Goal: Task Accomplishment & Management: Manage account settings

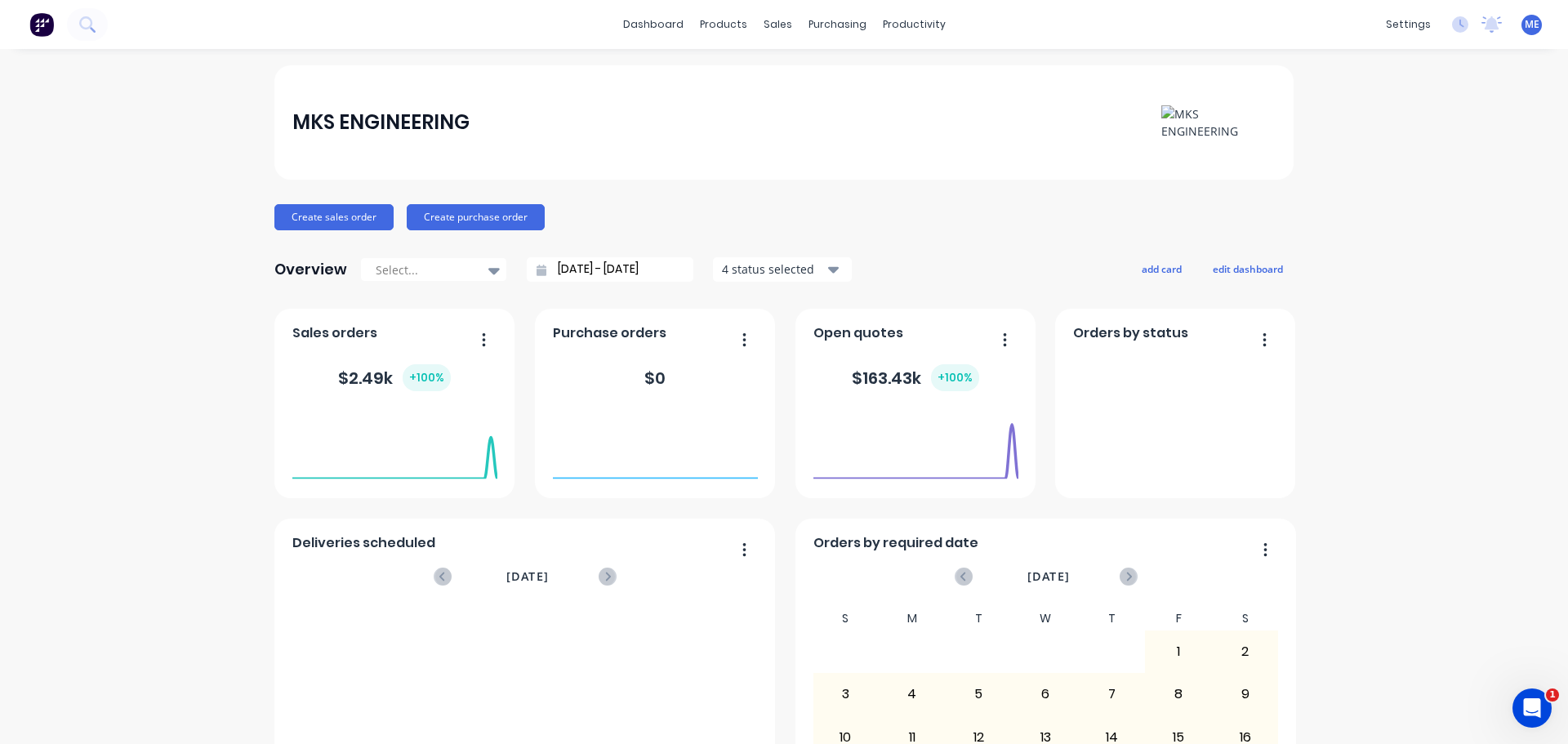
click at [1003, 342] on icon "button" at bounding box center [1004, 339] width 4 height 17
click at [852, 377] on div "$ 163.43k + 100 %" at bounding box center [915, 378] width 127 height 27
click at [861, 331] on span "Open quotes" at bounding box center [858, 333] width 89 height 19
click at [1011, 339] on div "Open quotes" at bounding box center [916, 337] width 205 height 24
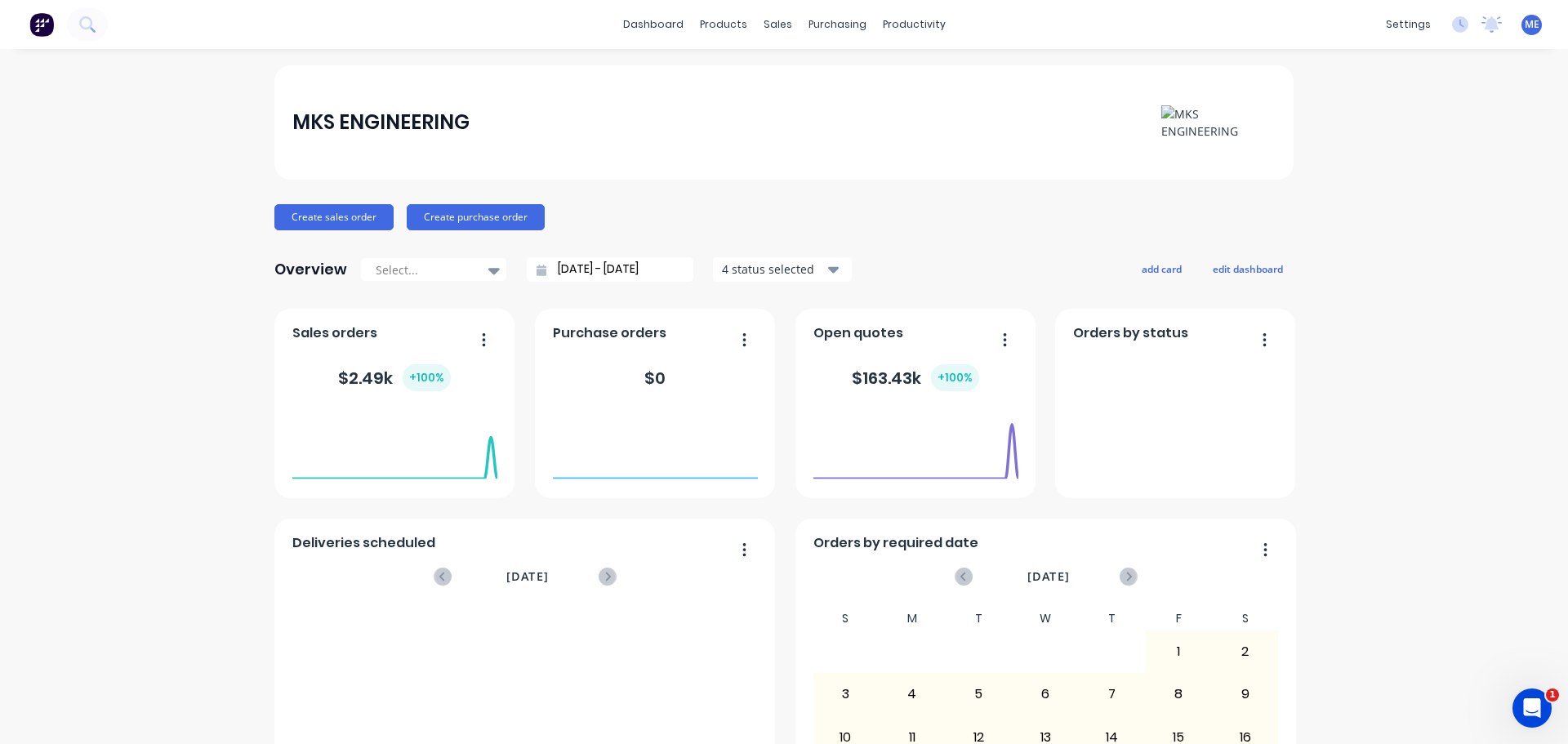
click at [1009, 339] on button "button" at bounding box center [998, 341] width 34 height 25
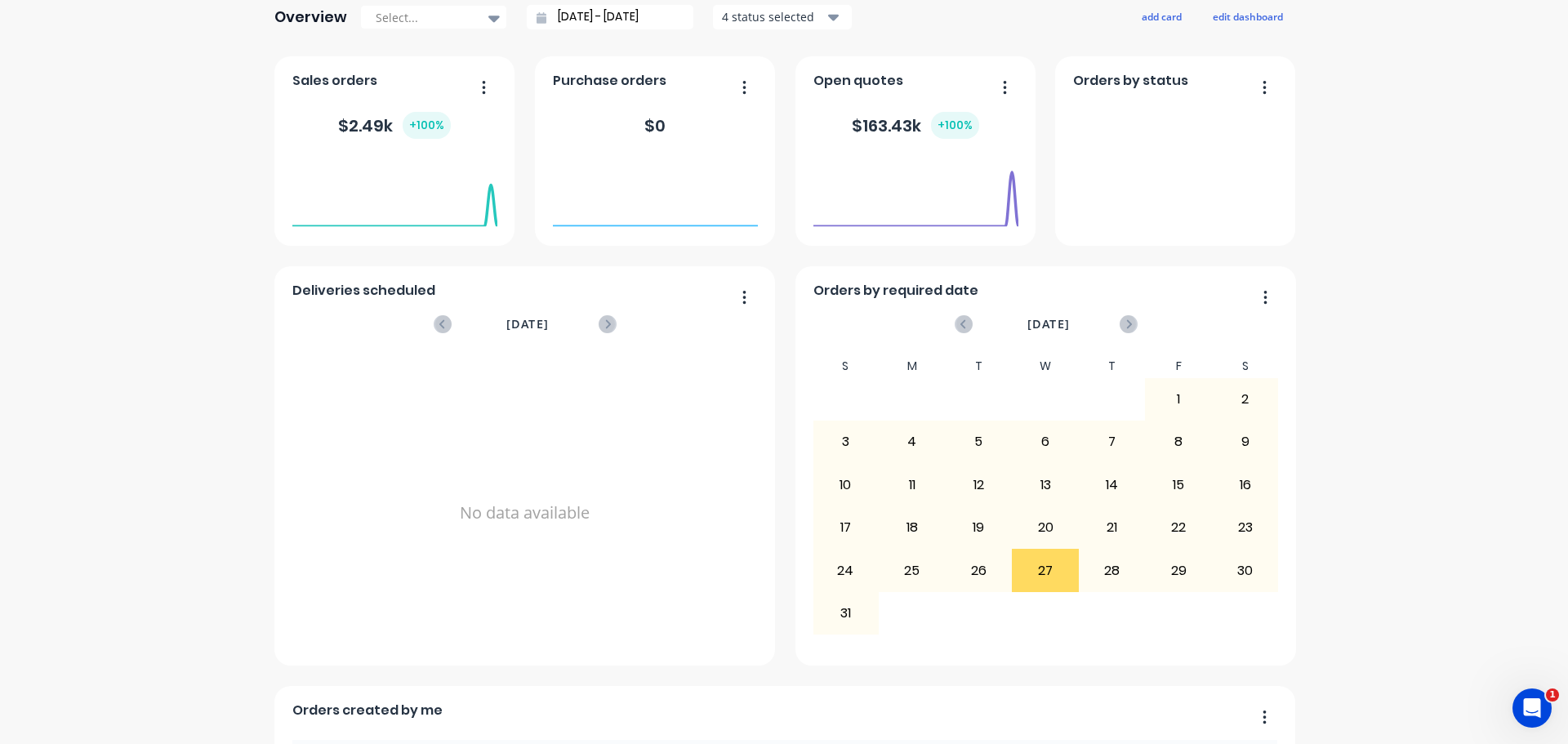
scroll to position [613, 0]
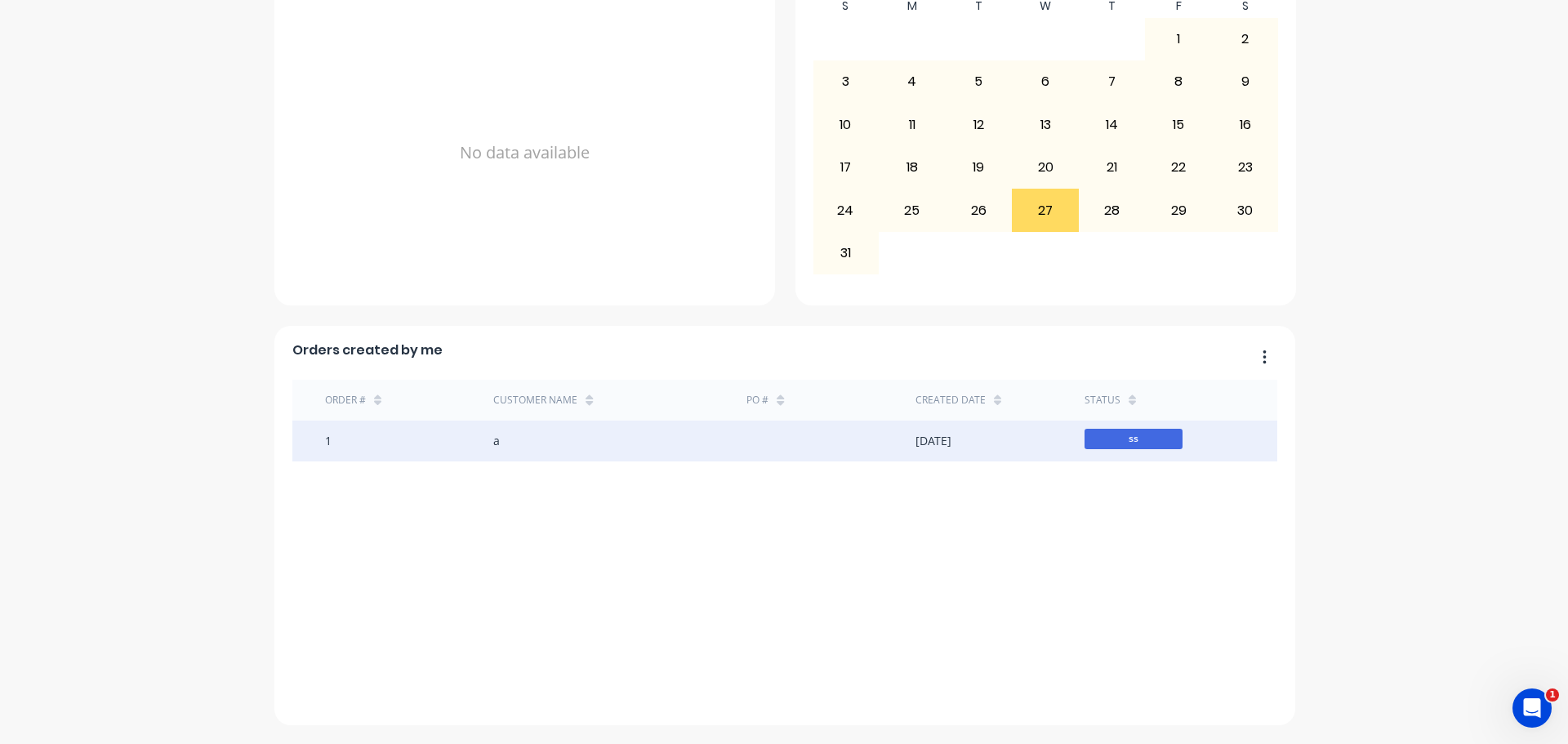
click at [1109, 443] on span "ss" at bounding box center [1133, 438] width 98 height 20
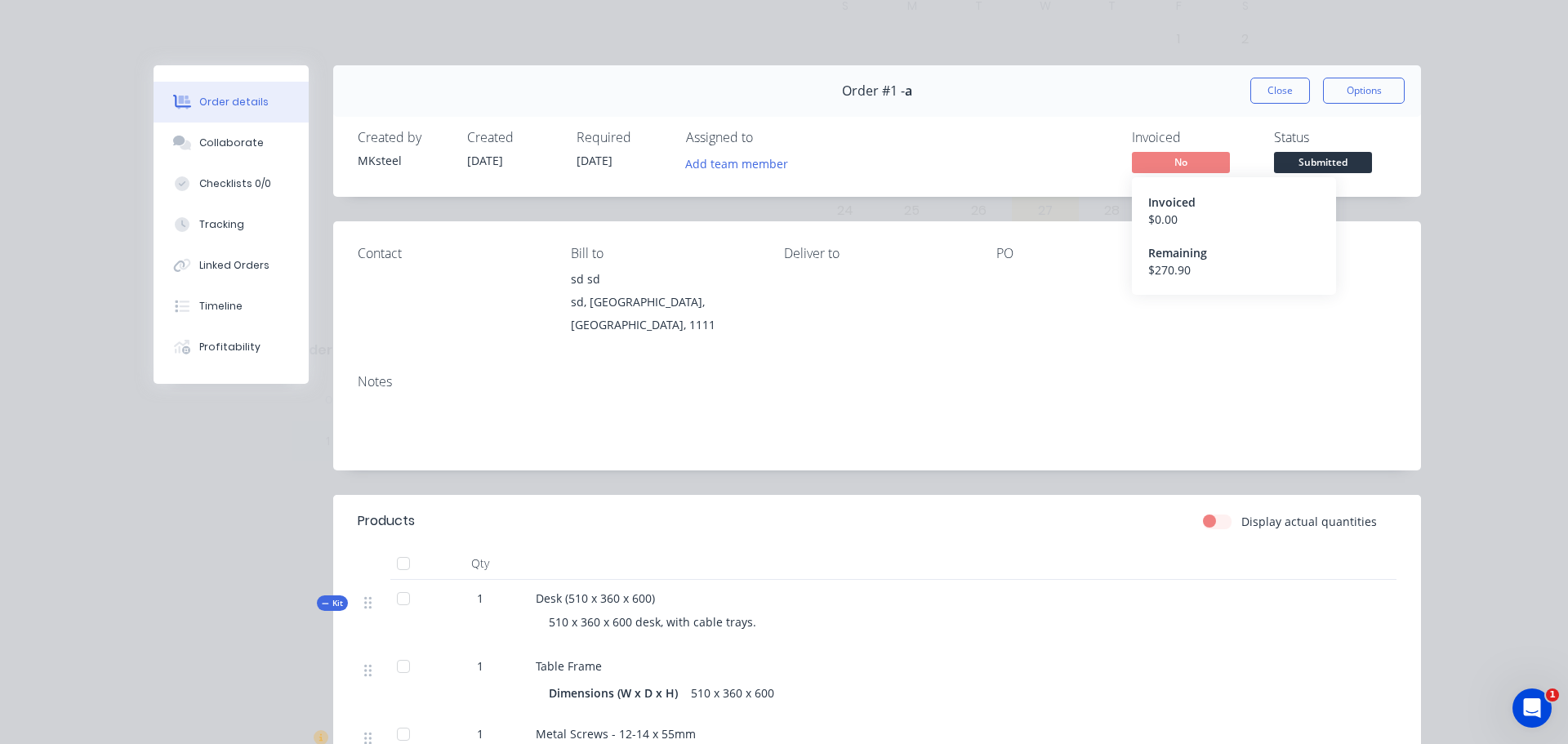
click at [1196, 163] on span "No" at bounding box center [1181, 161] width 98 height 20
click at [1177, 167] on span "No" at bounding box center [1181, 161] width 98 height 20
click at [1391, 89] on button "Options" at bounding box center [1364, 91] width 82 height 26
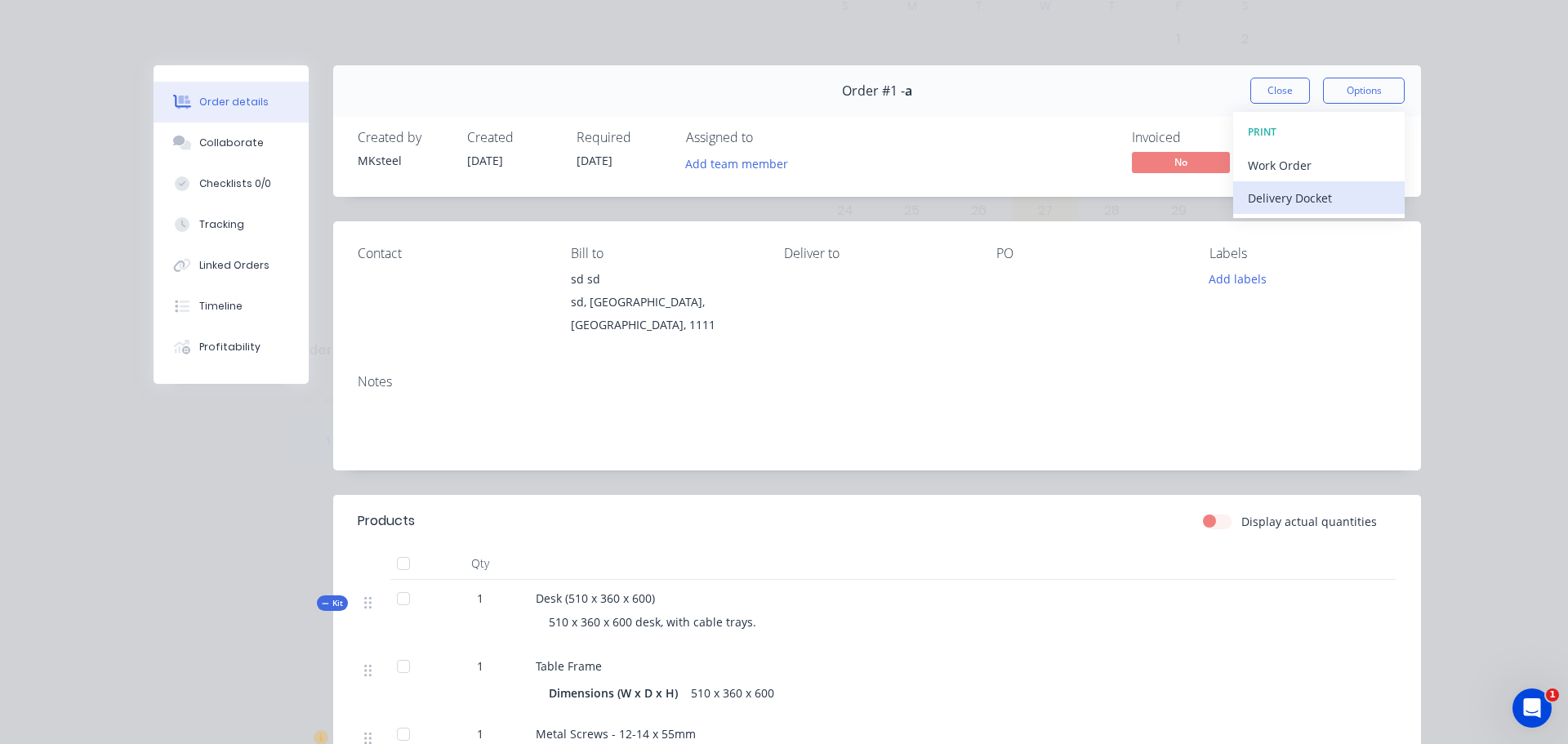
click at [1323, 199] on div "Delivery Docket" at bounding box center [1319, 197] width 142 height 24
click at [1337, 173] on div "Back" at bounding box center [1319, 165] width 142 height 24
click at [1338, 191] on div "Delivery Docket" at bounding box center [1319, 197] width 142 height 24
click at [1331, 193] on div "Standard" at bounding box center [1319, 197] width 142 height 24
click at [1440, 113] on div "Order details Collaborate Checklists 0/0 Tracking Linked Orders Timeline Profit…" at bounding box center [784, 372] width 1568 height 744
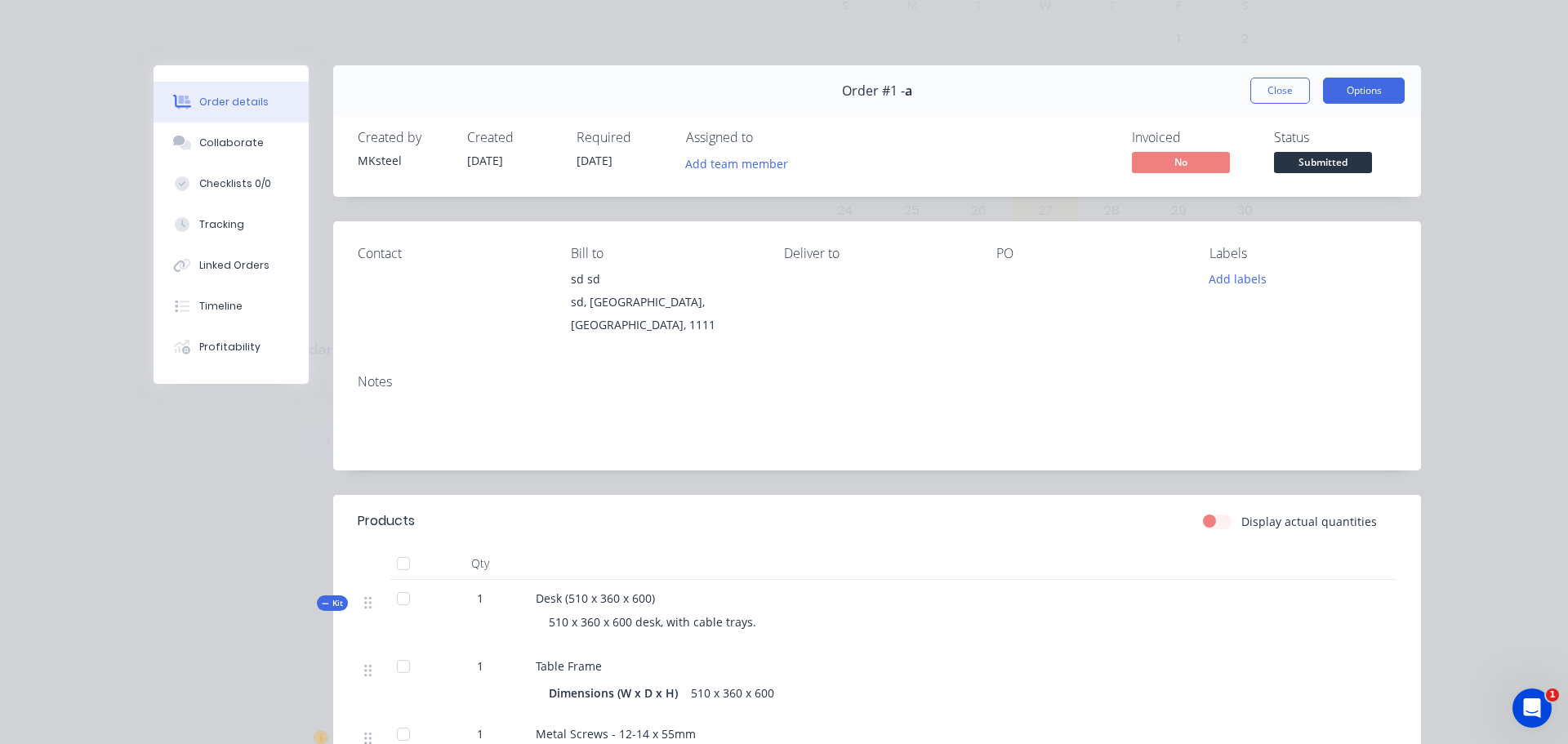
click at [1352, 89] on button "Options" at bounding box center [1364, 91] width 82 height 26
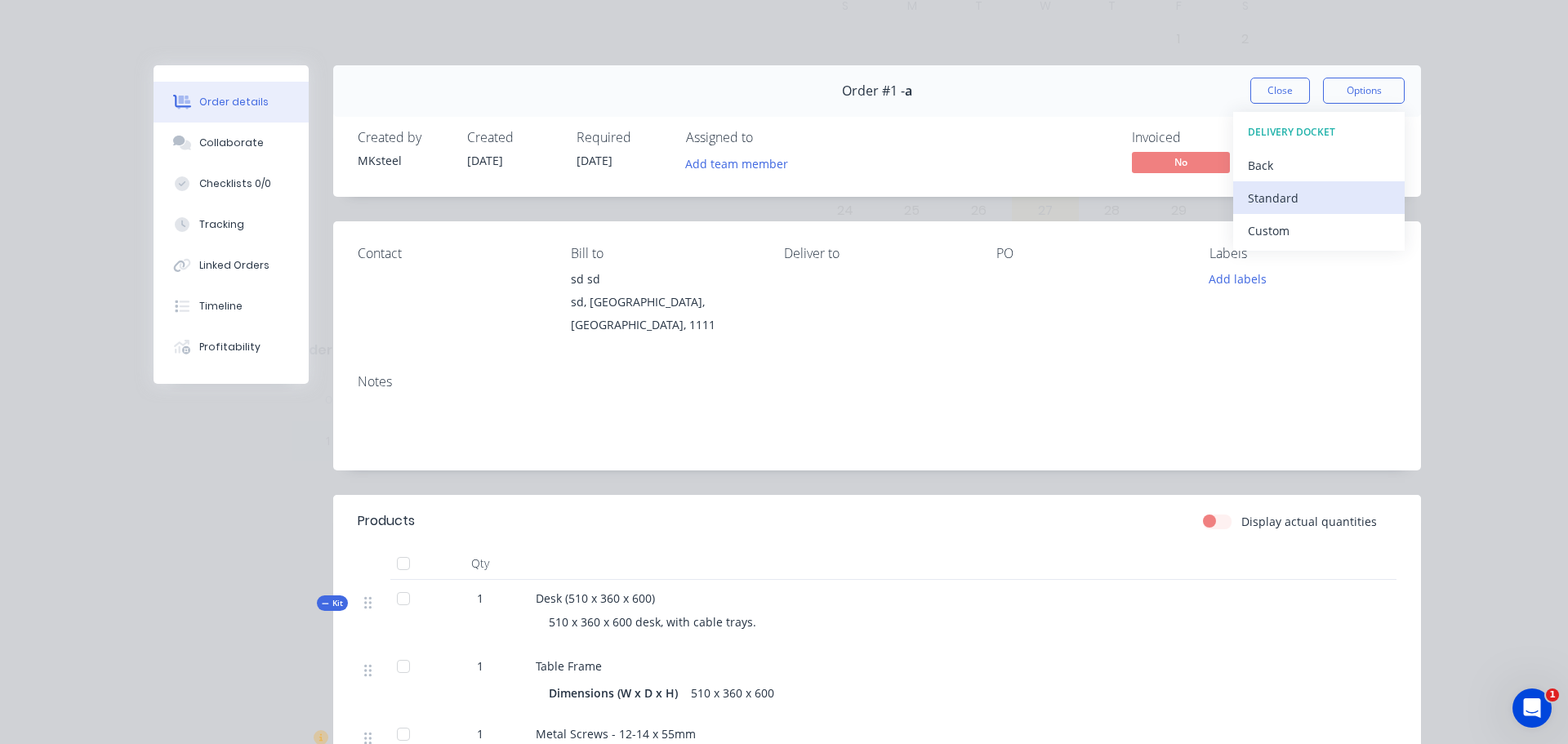
click at [1311, 195] on div "Standard" at bounding box center [1319, 197] width 142 height 24
click at [209, 113] on button "Order details" at bounding box center [231, 102] width 155 height 41
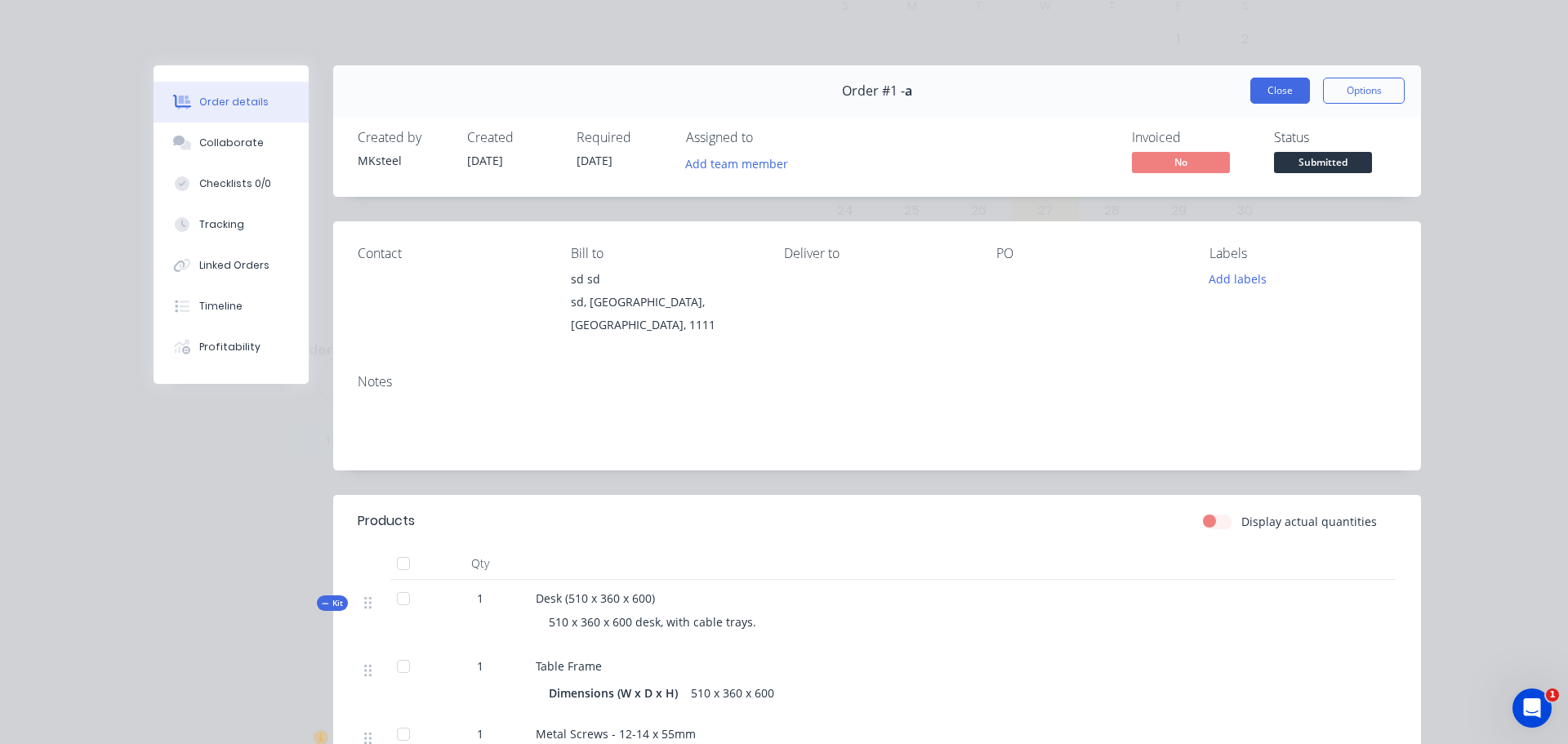
click at [1288, 92] on button "Close" at bounding box center [1281, 91] width 60 height 26
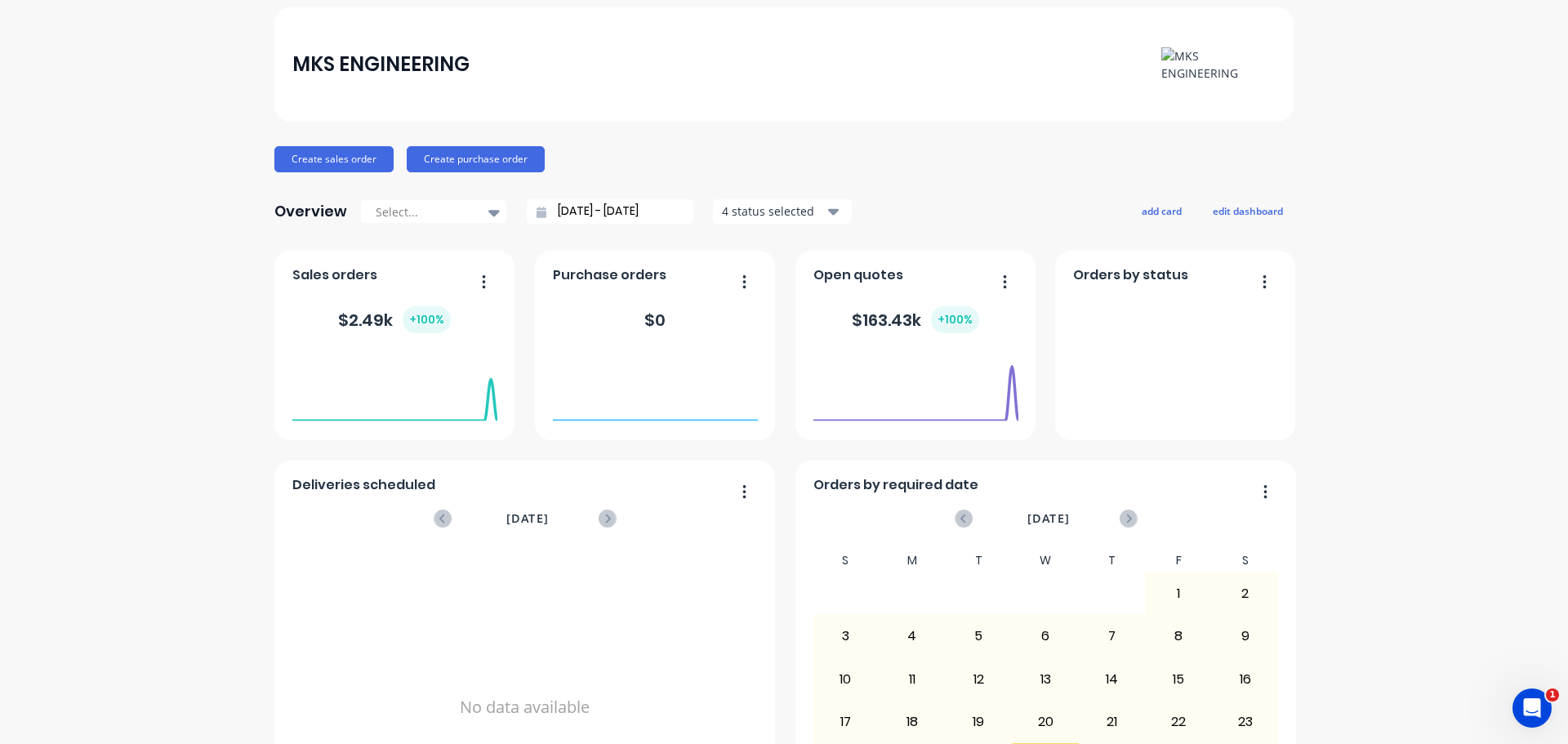
scroll to position [0, 0]
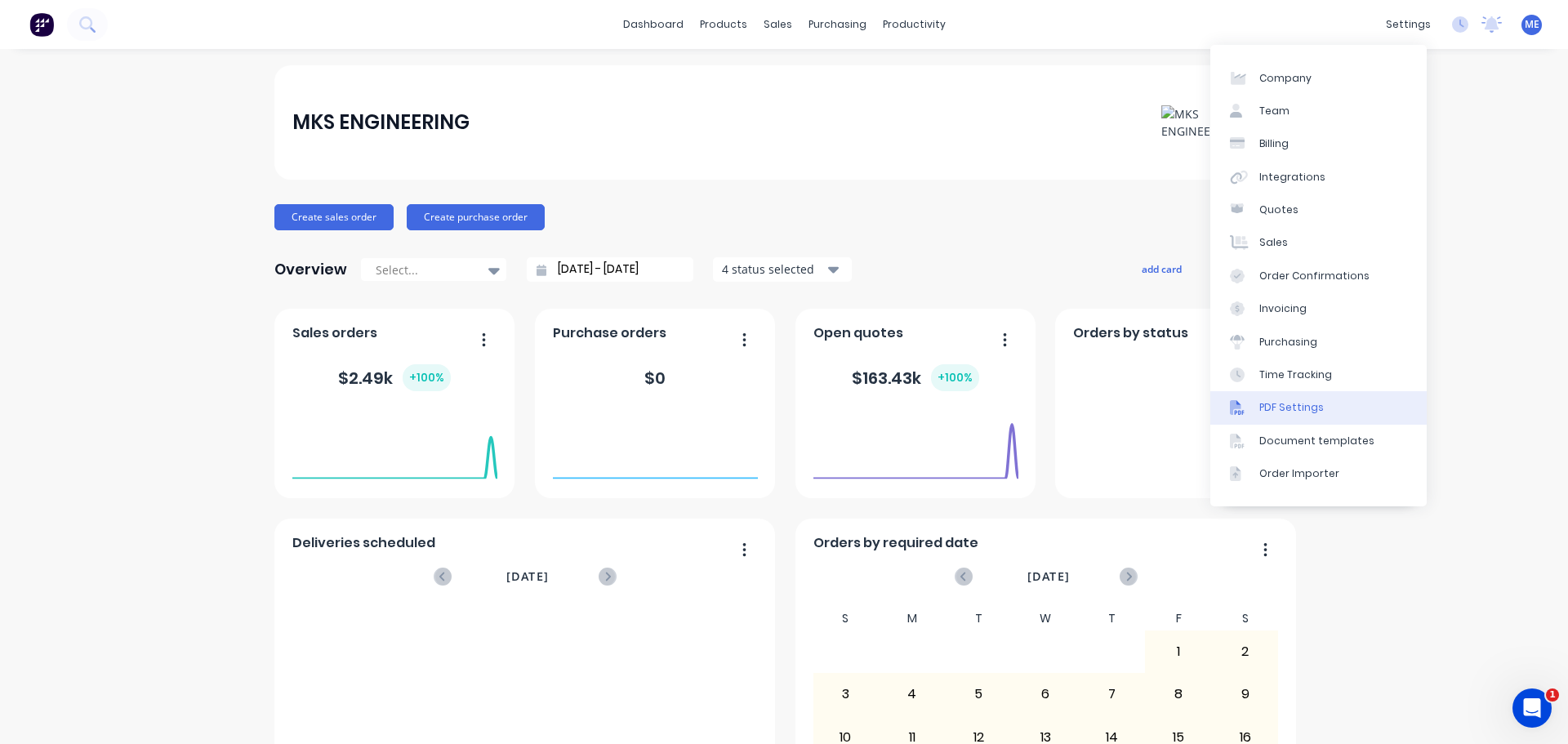
click at [1291, 410] on div "PDF Settings" at bounding box center [1292, 407] width 65 height 15
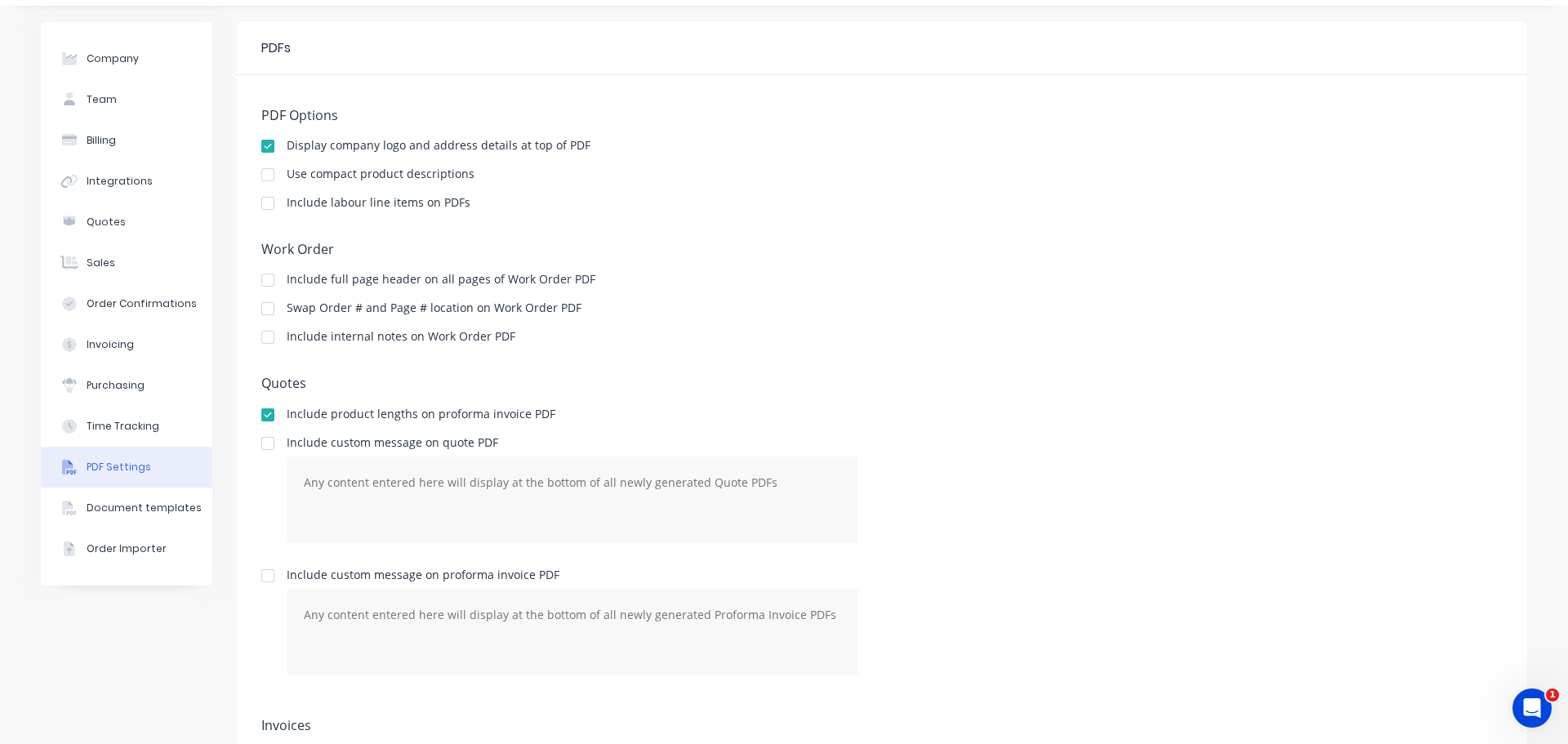
scroll to position [81, 0]
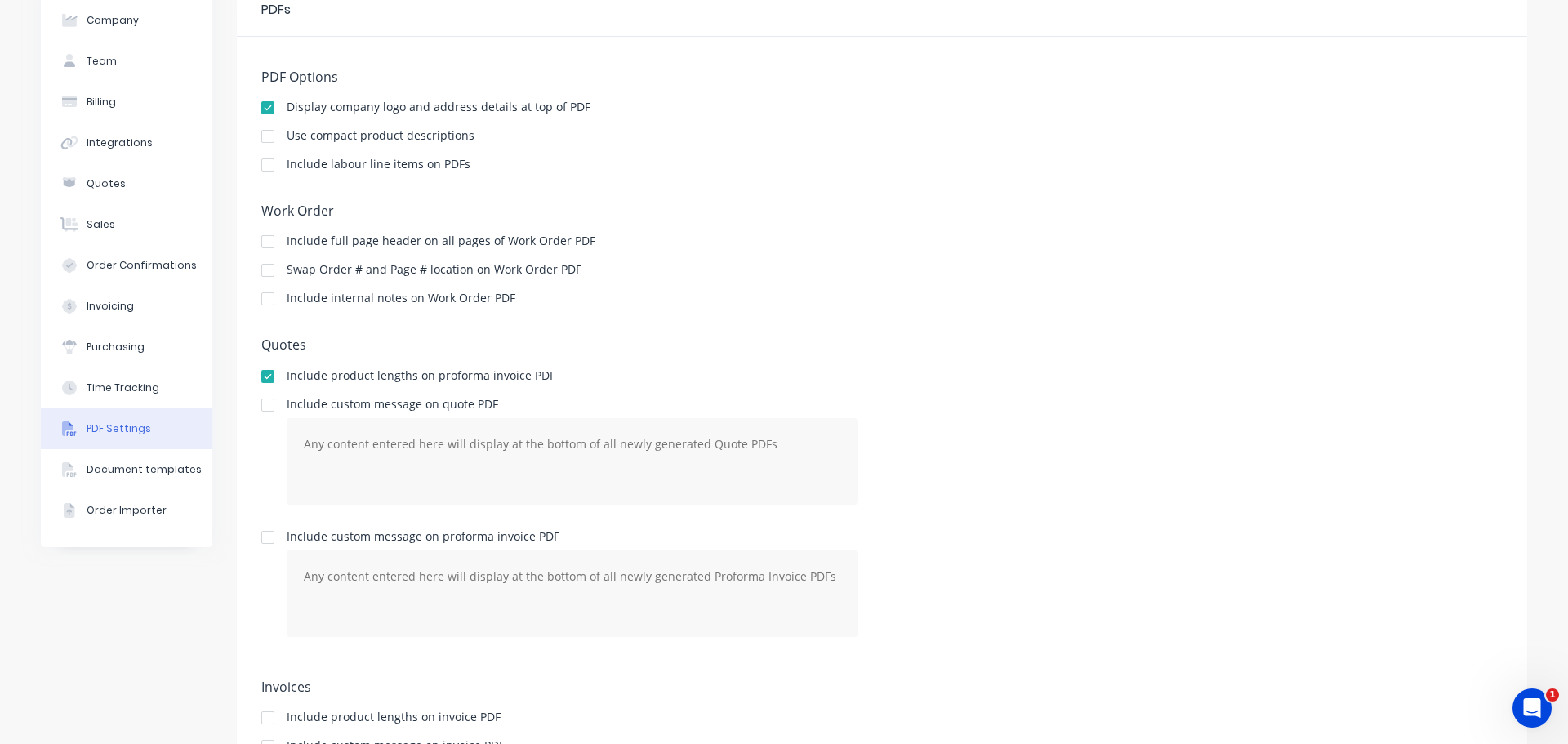
click at [265, 244] on div at bounding box center [267, 241] width 32 height 32
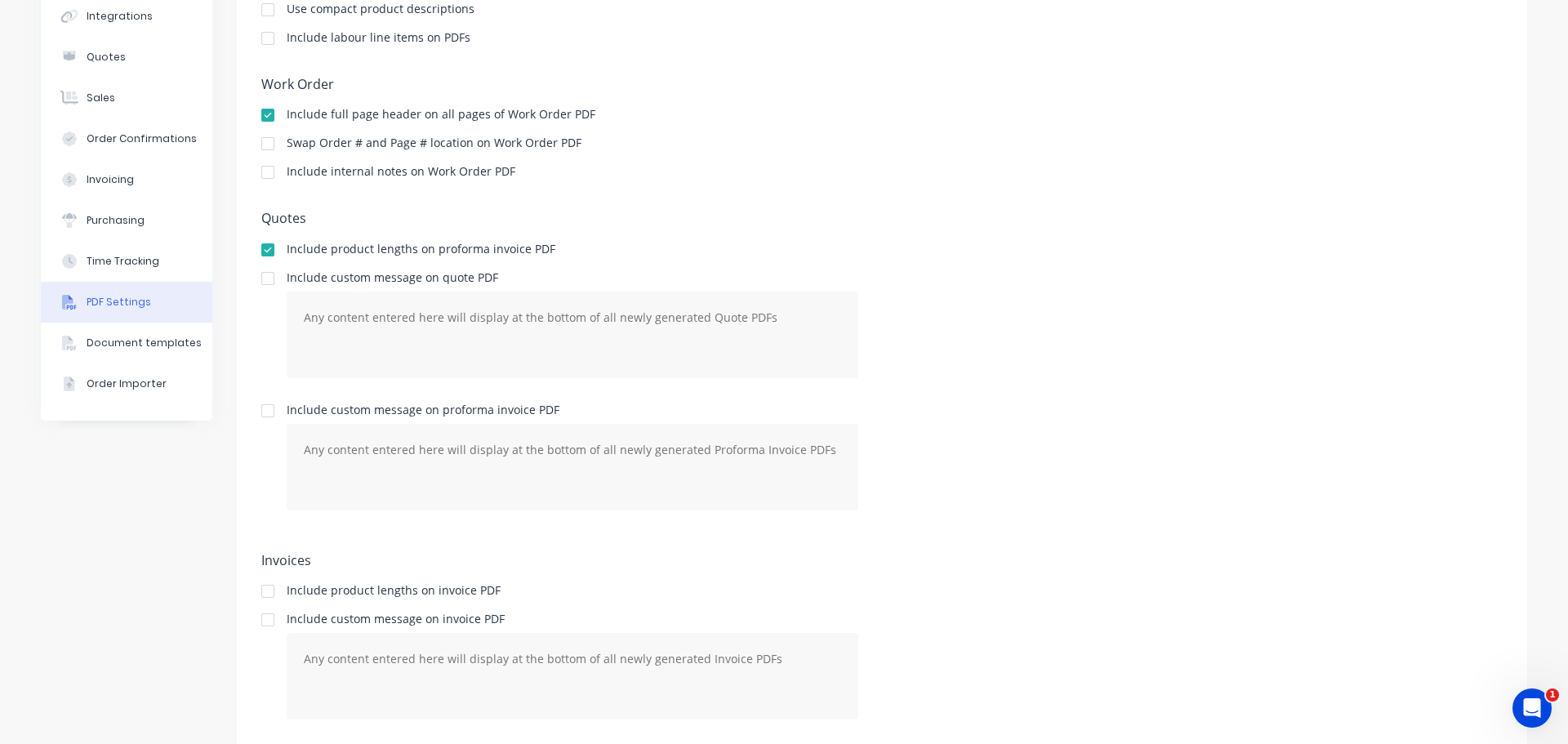
scroll to position [251, 0]
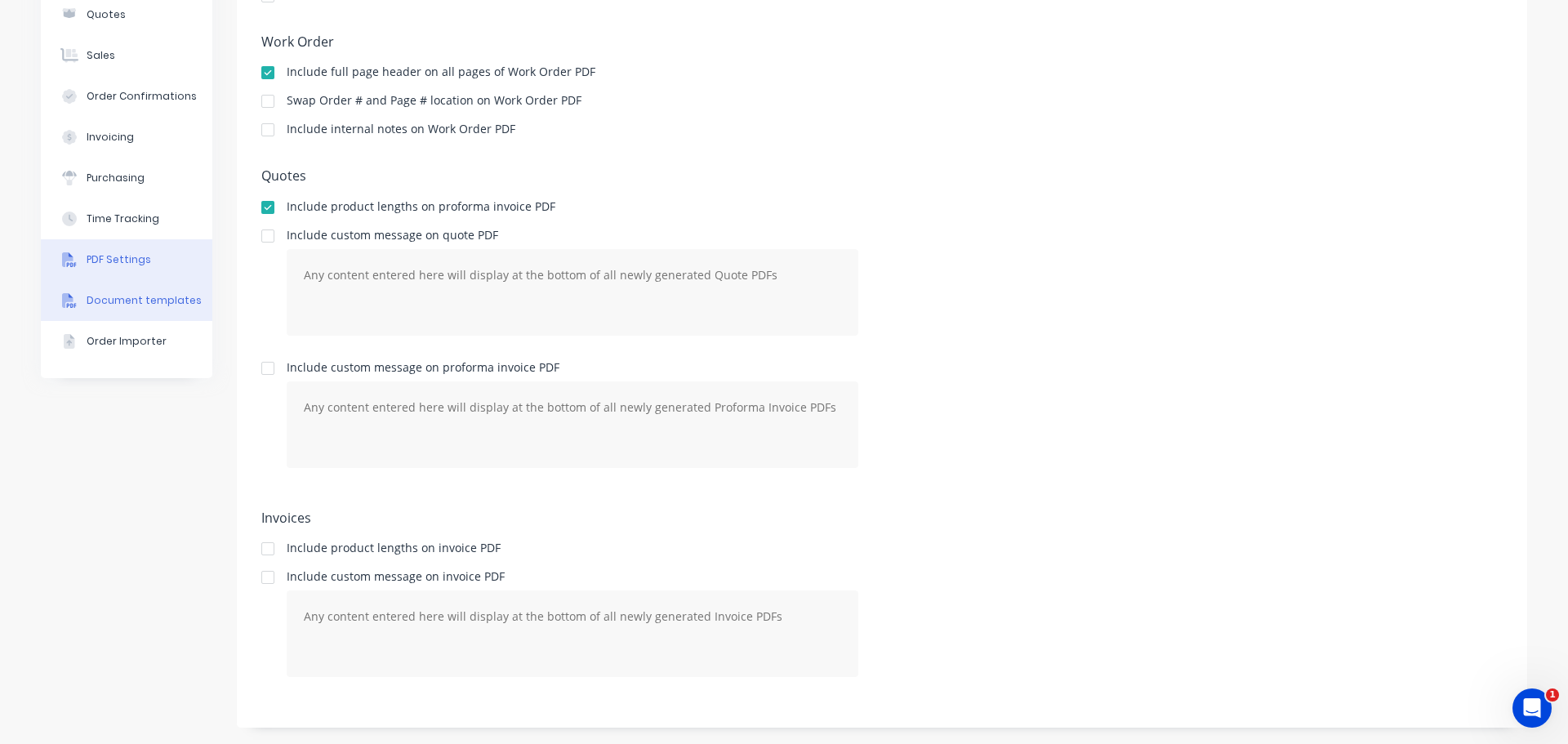
click at [174, 302] on div "Document templates" at bounding box center [144, 301] width 115 height 15
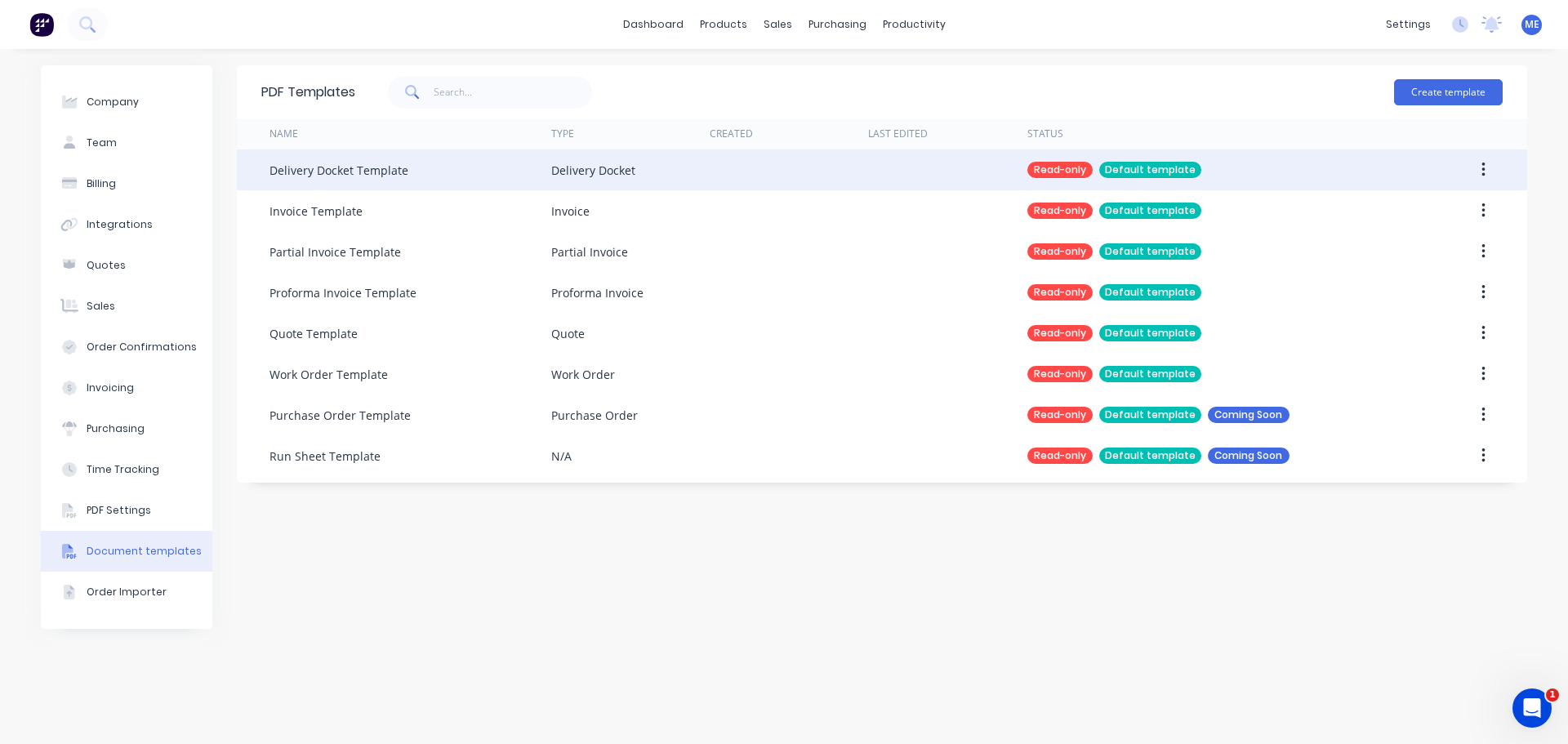
click at [1176, 173] on div "Default template" at bounding box center [1150, 169] width 102 height 17
click at [1486, 177] on button "button" at bounding box center [1484, 170] width 39 height 30
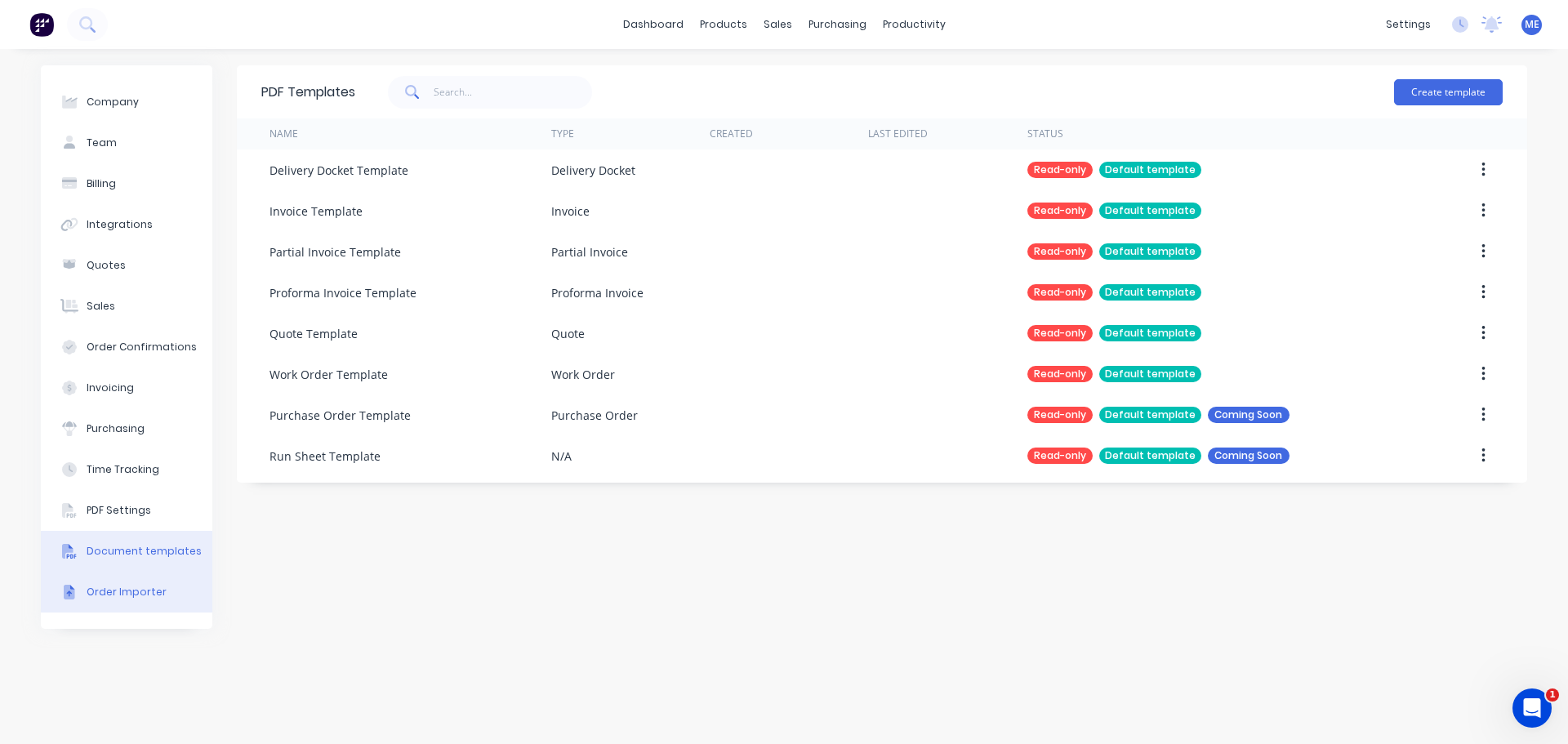
click at [131, 587] on div "Order Importer" at bounding box center [126, 592] width 80 height 15
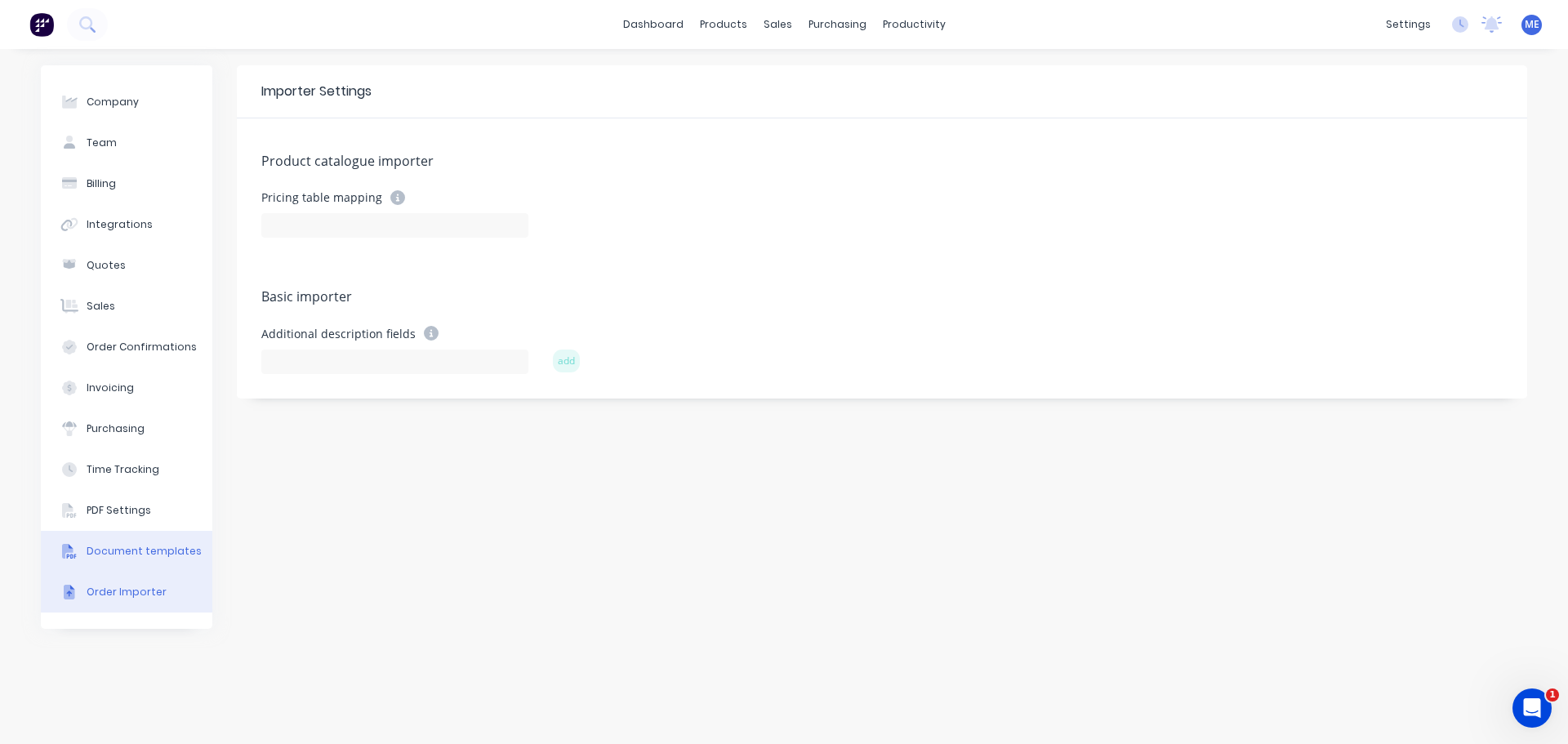
click at [157, 542] on button "Document templates" at bounding box center [127, 551] width 172 height 41
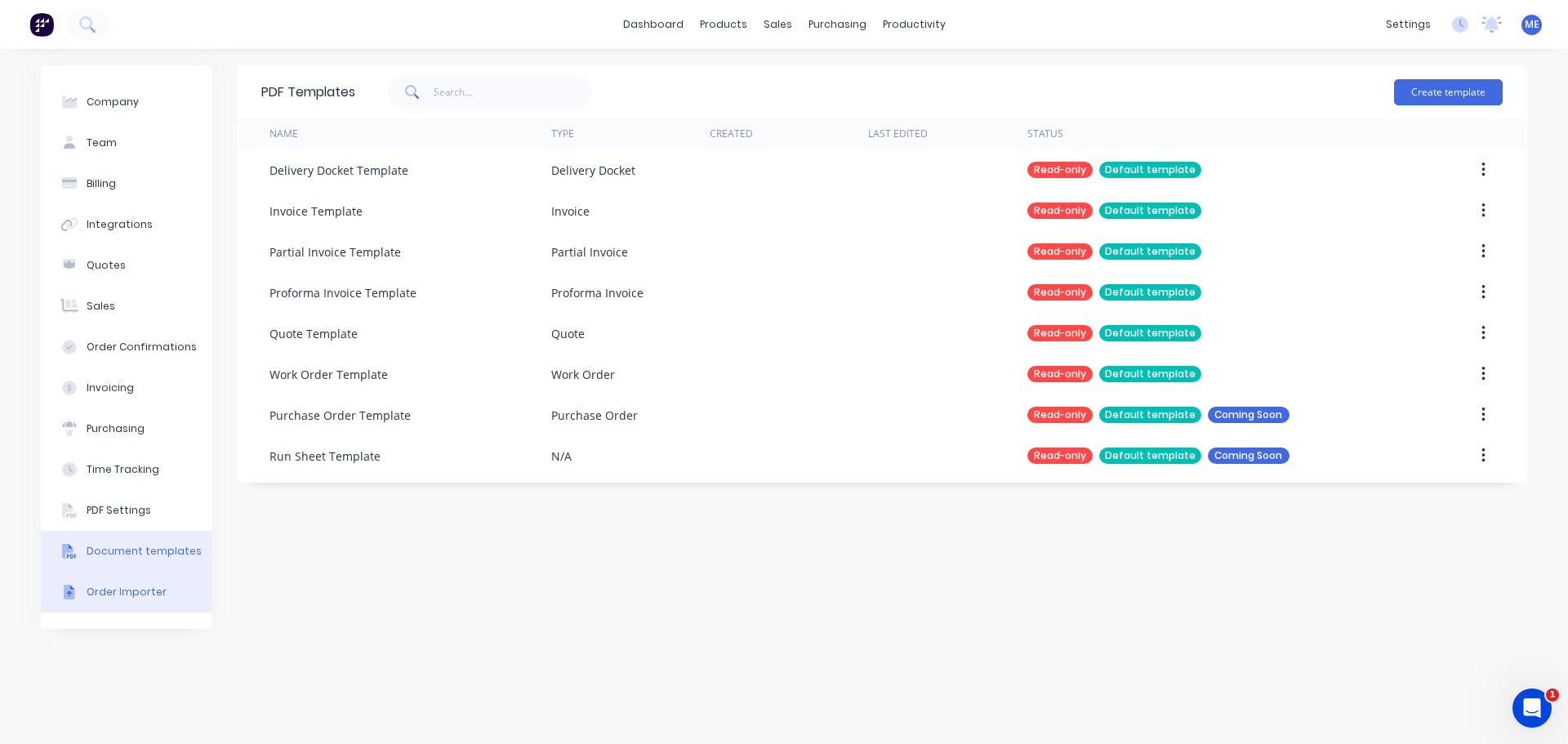
click at [135, 593] on div "Order Importer" at bounding box center [126, 592] width 80 height 15
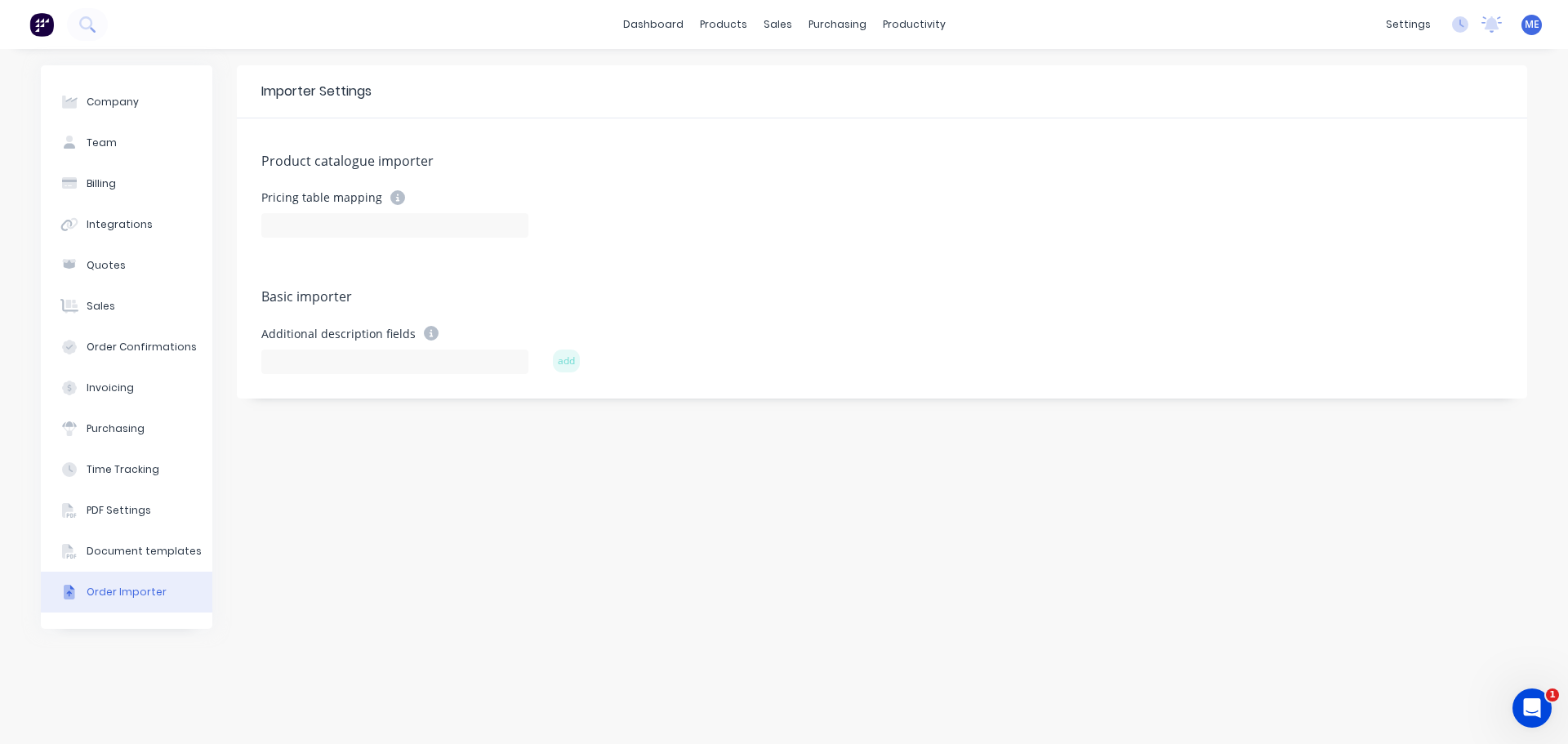
click at [399, 196] on icon at bounding box center [397, 197] width 15 height 15
click at [172, 556] on div "Document templates" at bounding box center [144, 551] width 115 height 15
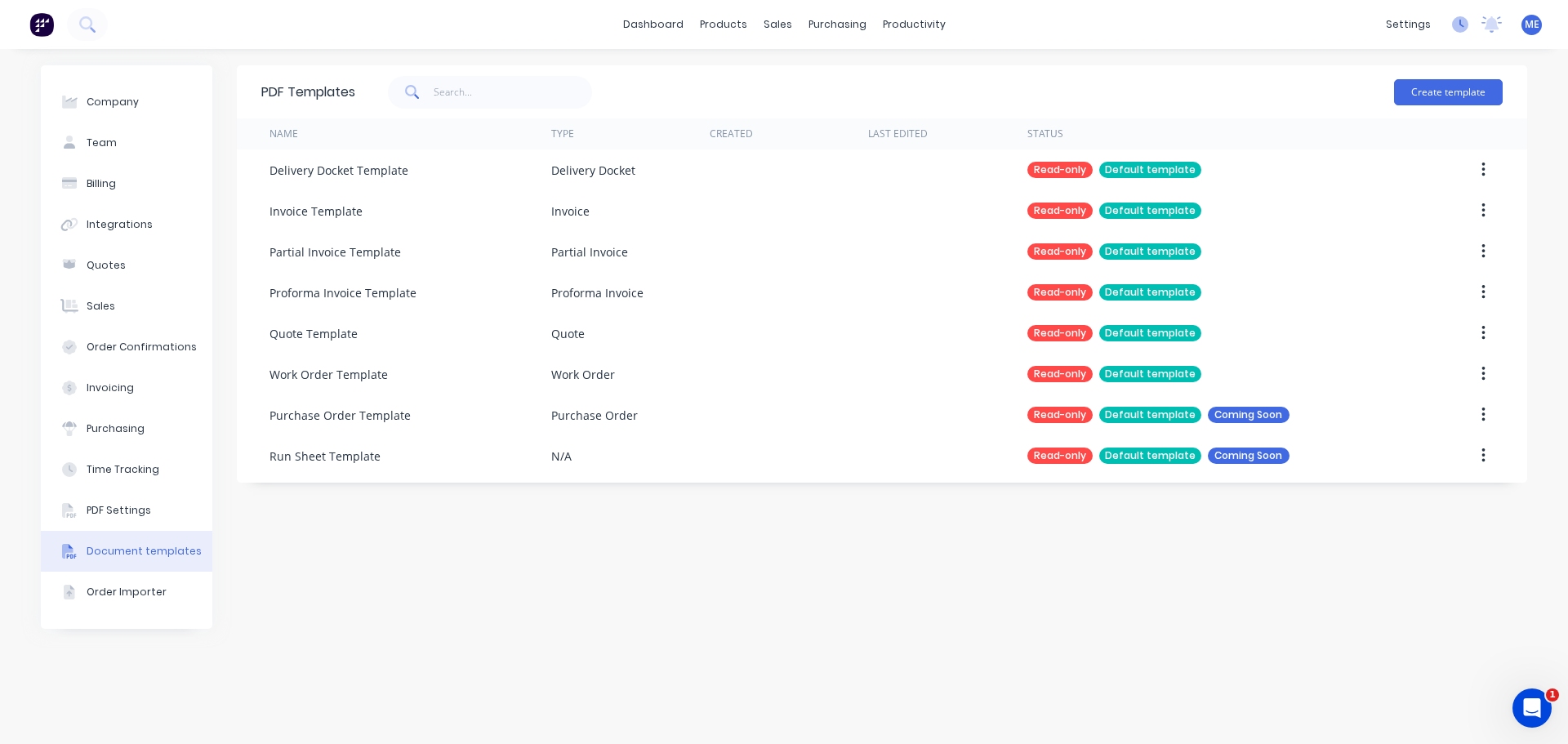
click at [1460, 23] on icon at bounding box center [1462, 23] width 5 height 8
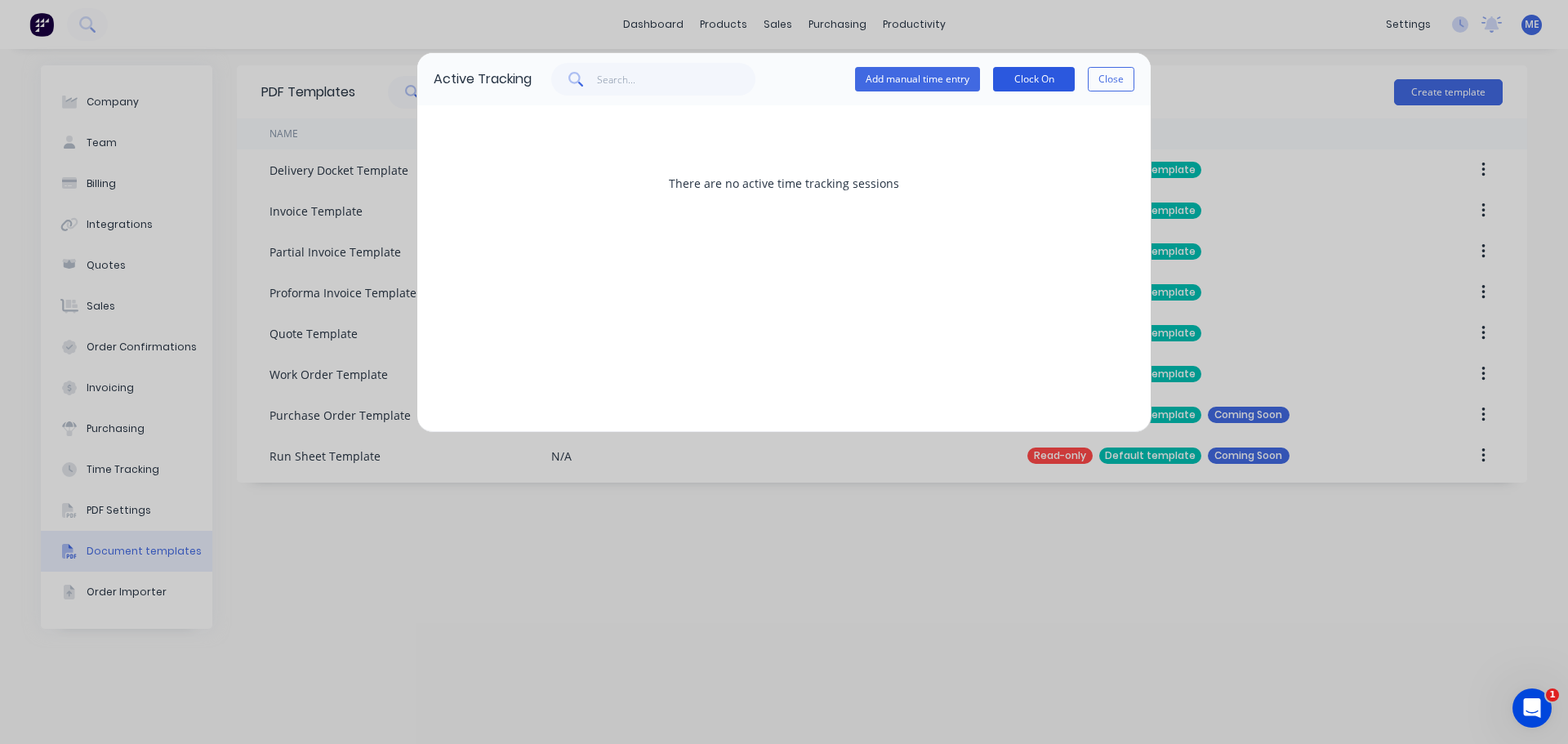
click at [1018, 81] on button "Clock On" at bounding box center [1033, 79] width 82 height 25
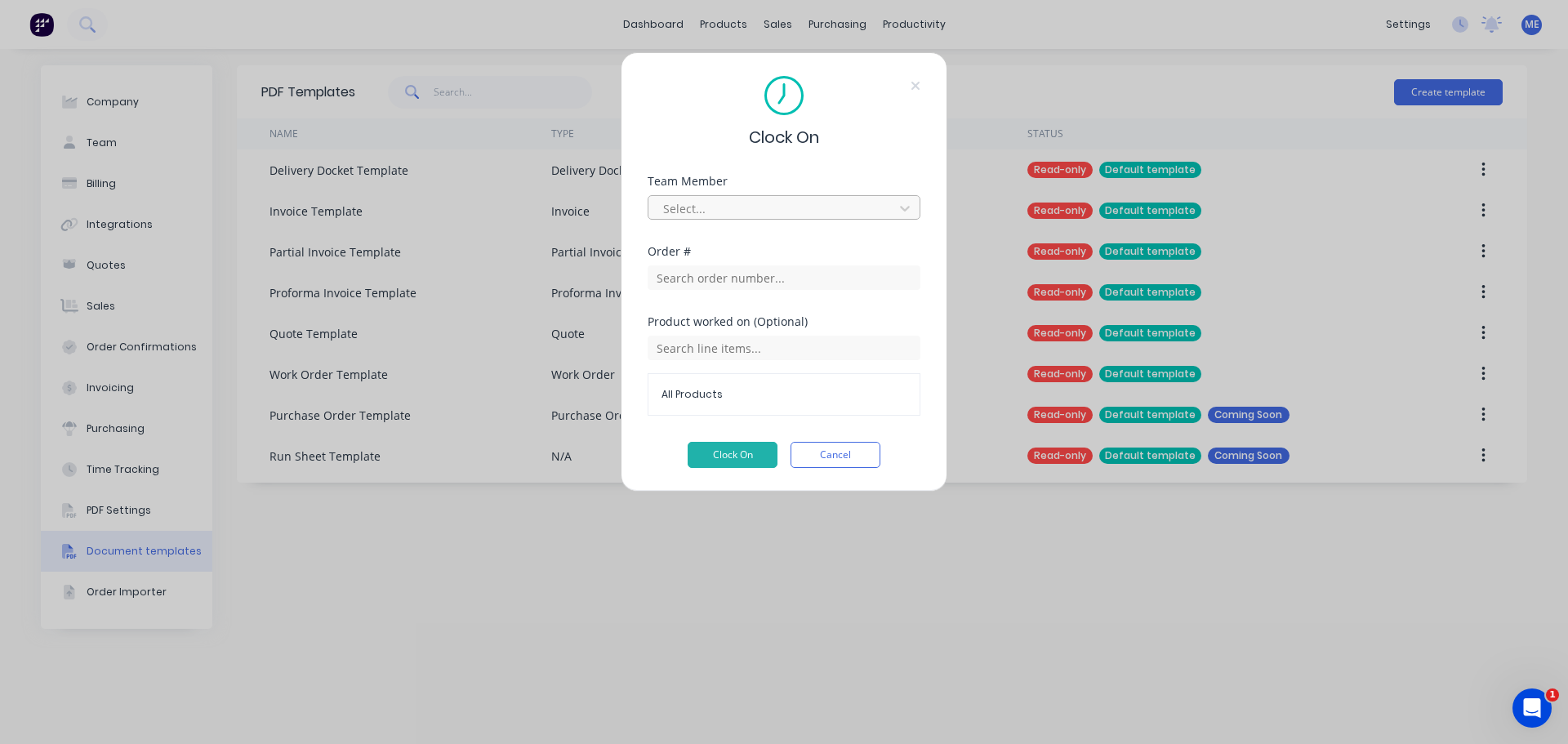
click at [846, 205] on div at bounding box center [773, 208] width 223 height 20
click at [799, 365] on div "MKsteel Estimating" at bounding box center [784, 365] width 273 height 30
click at [820, 285] on input "text" at bounding box center [784, 278] width 273 height 25
click at [843, 451] on button "Cancel" at bounding box center [835, 455] width 89 height 26
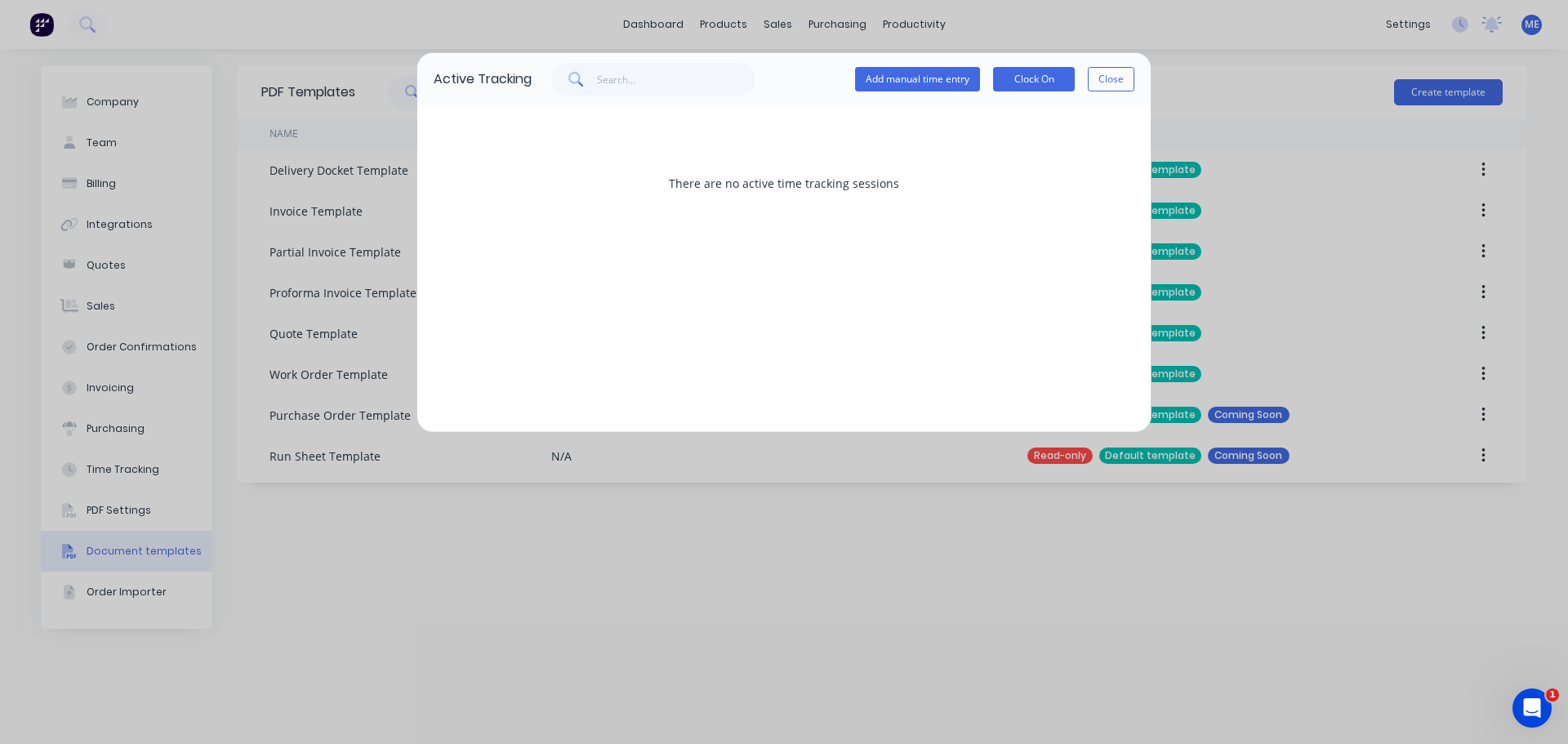
click at [1125, 72] on button "Close" at bounding box center [1110, 79] width 46 height 25
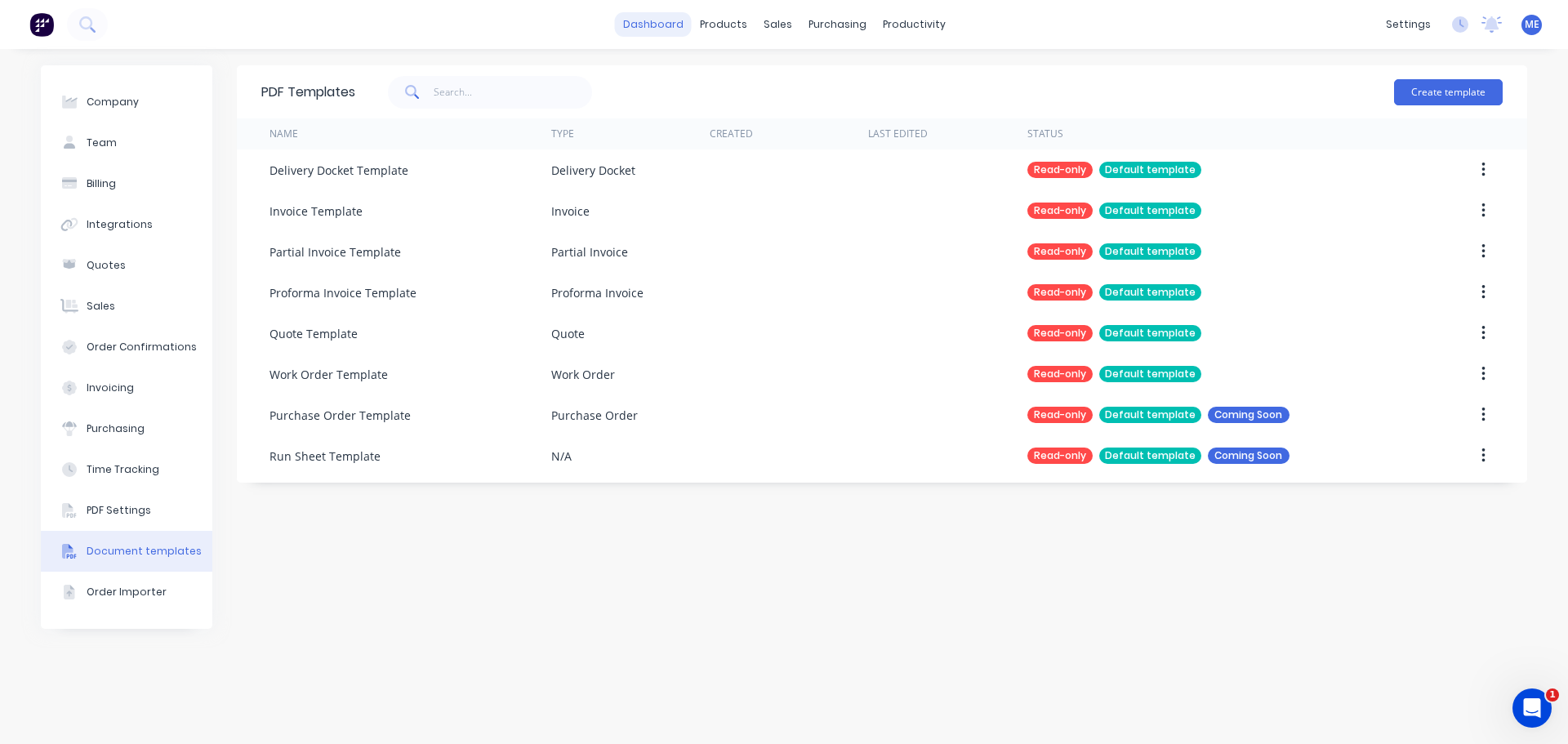
click at [659, 32] on link "dashboard" at bounding box center [654, 25] width 77 height 25
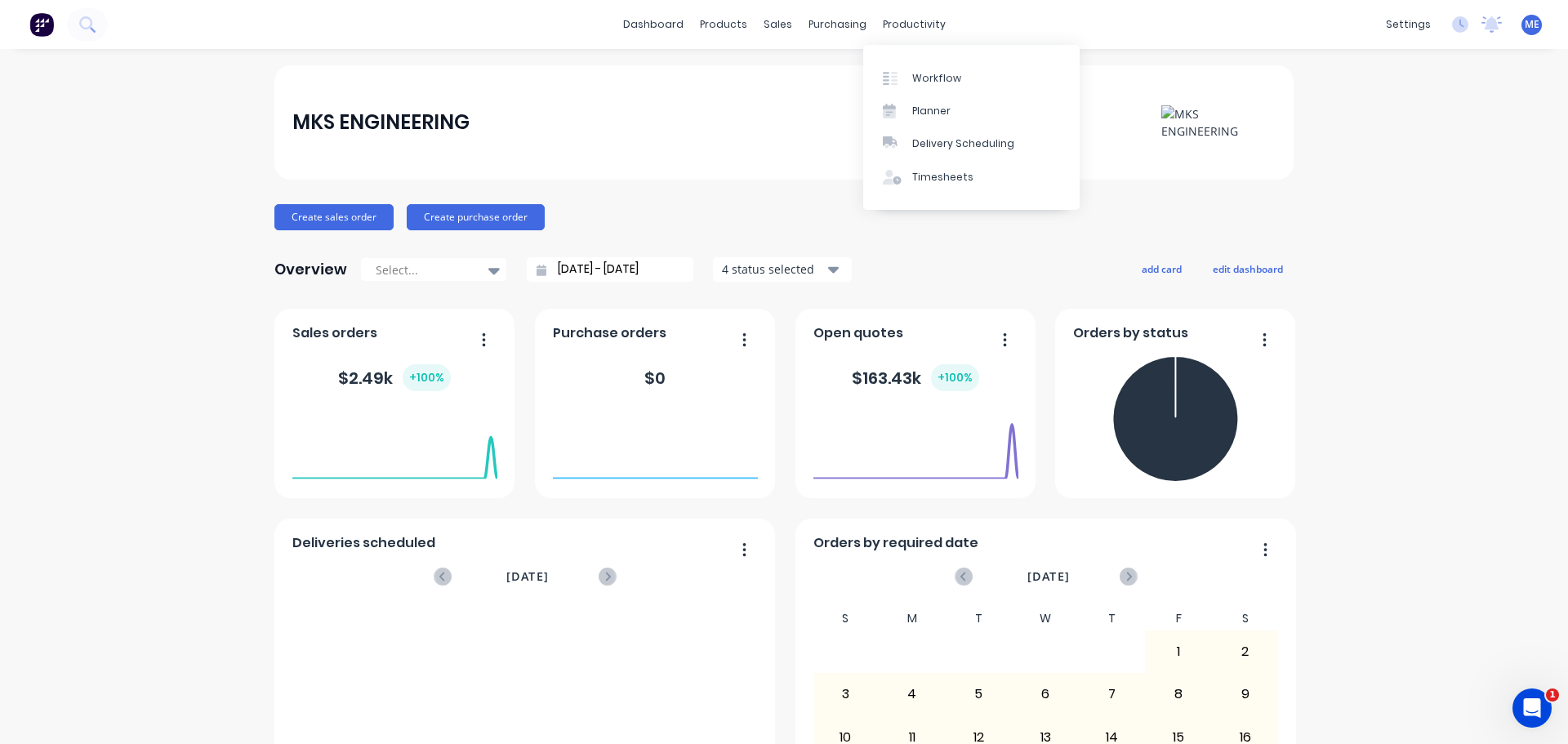
click at [784, 148] on div "MKS ENGINEERING" at bounding box center [784, 123] width 1019 height 114
